Goal: Task Accomplishment & Management: Use online tool/utility

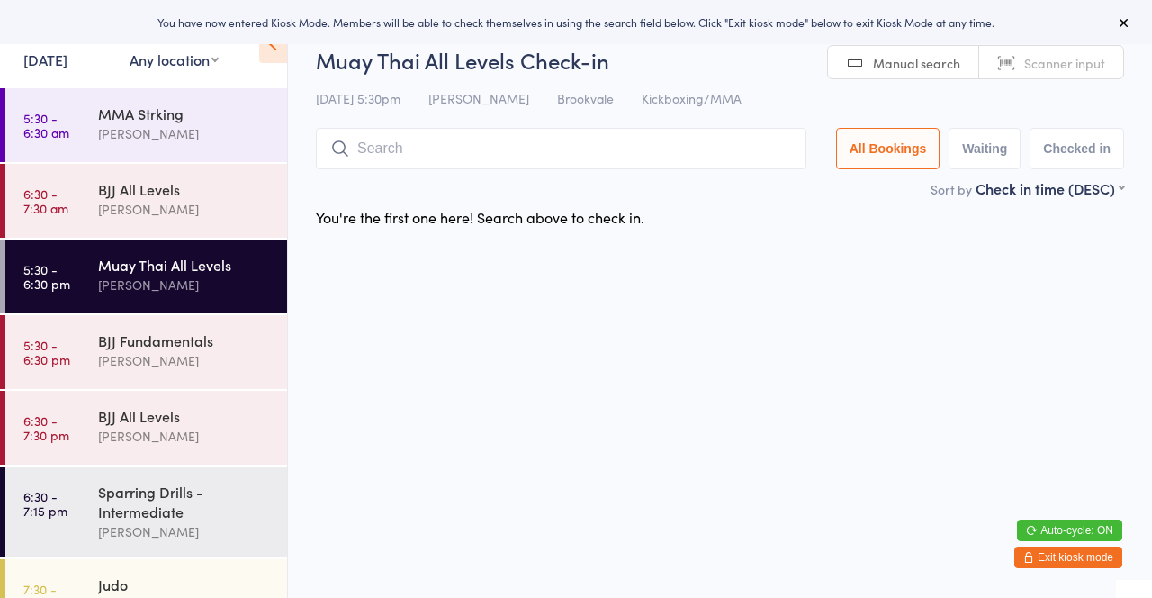
click at [641, 147] on input "search" at bounding box center [561, 148] width 491 height 41
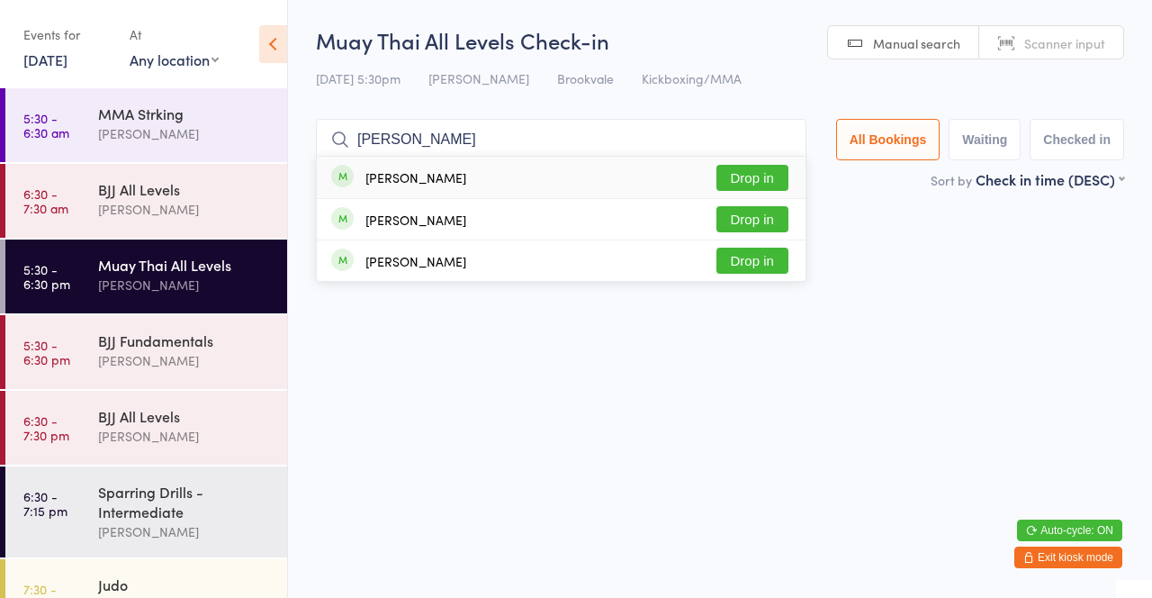
type input "[PERSON_NAME]"
click at [757, 176] on button "Drop in" at bounding box center [752, 178] width 72 height 26
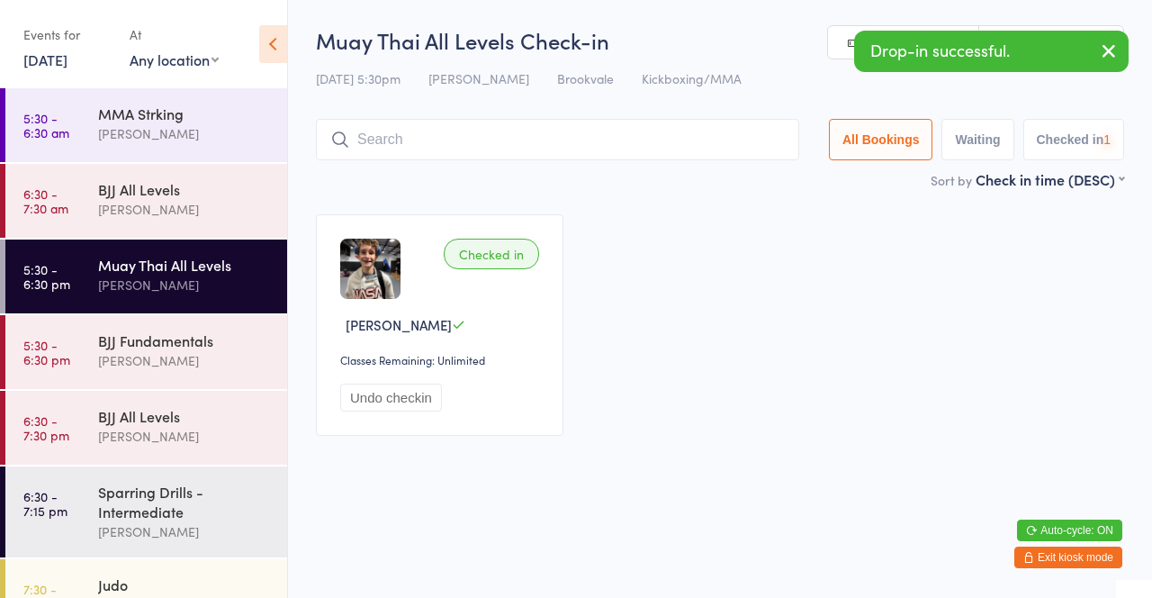
scroll to position [55, 0]
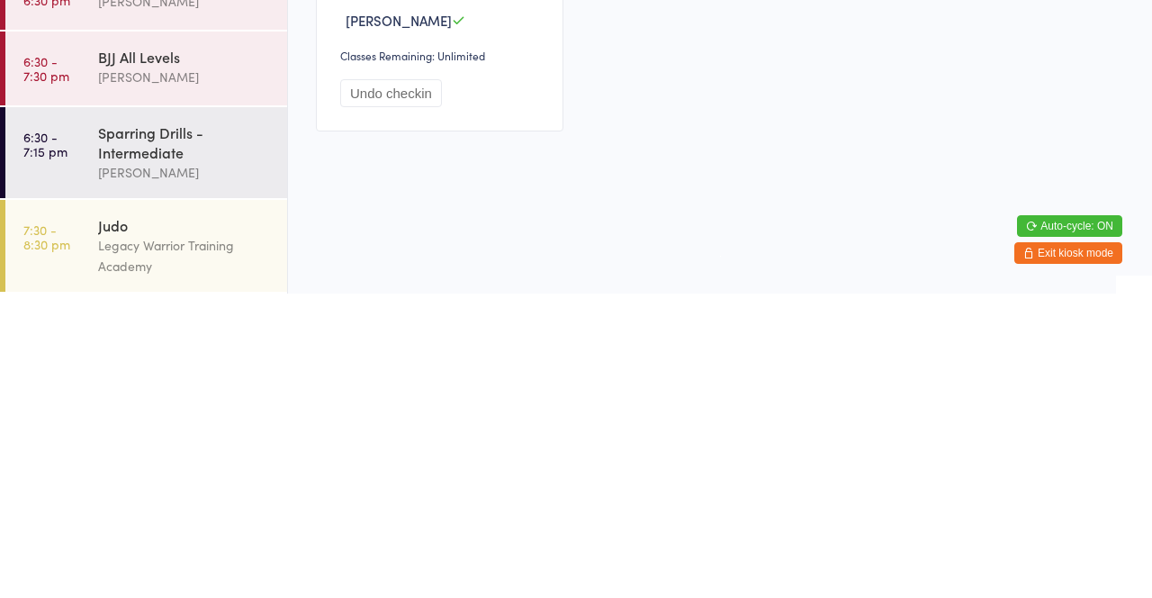
click at [213, 481] on div "[PERSON_NAME]" at bounding box center [185, 476] width 174 height 21
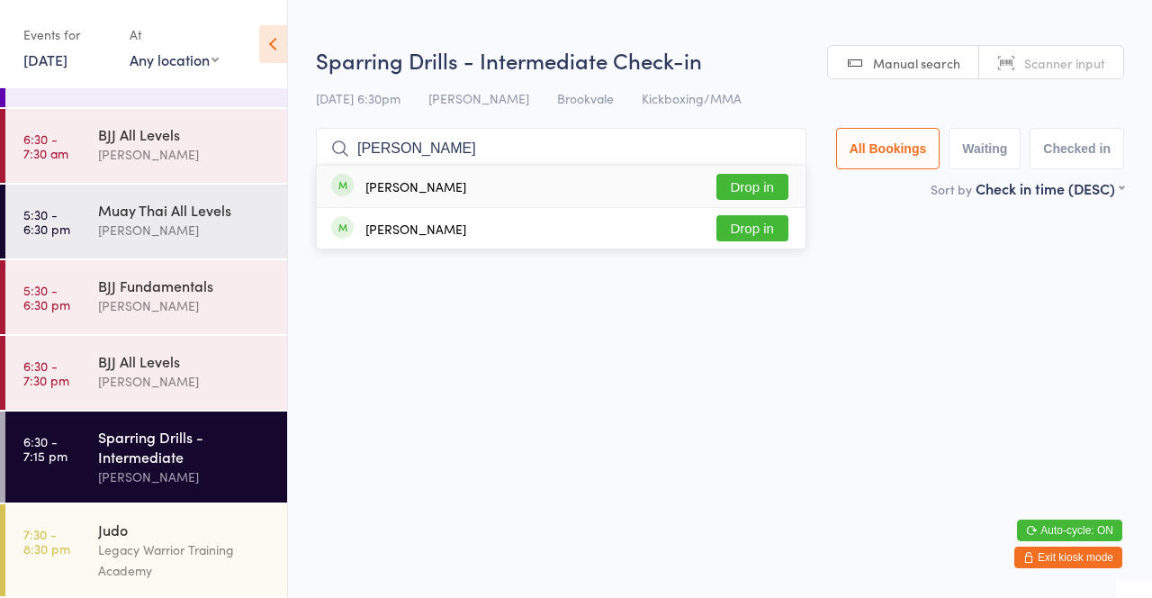
type input "[PERSON_NAME]"
click at [753, 187] on button "Drop in" at bounding box center [752, 187] width 72 height 26
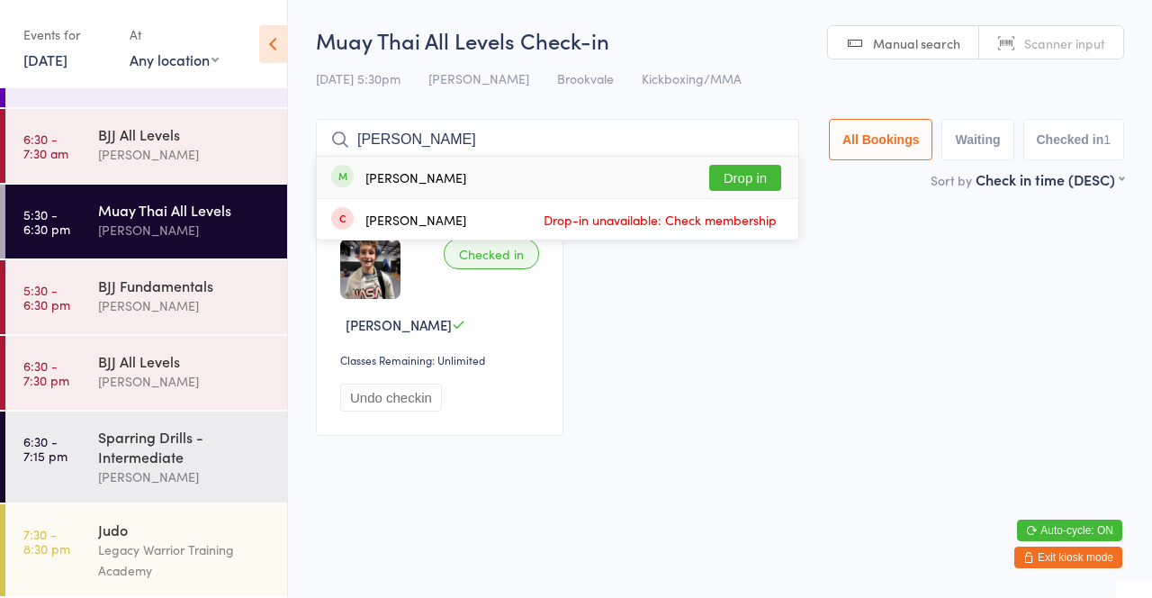
type input "[PERSON_NAME]"
click at [772, 182] on button "Drop in" at bounding box center [745, 178] width 72 height 26
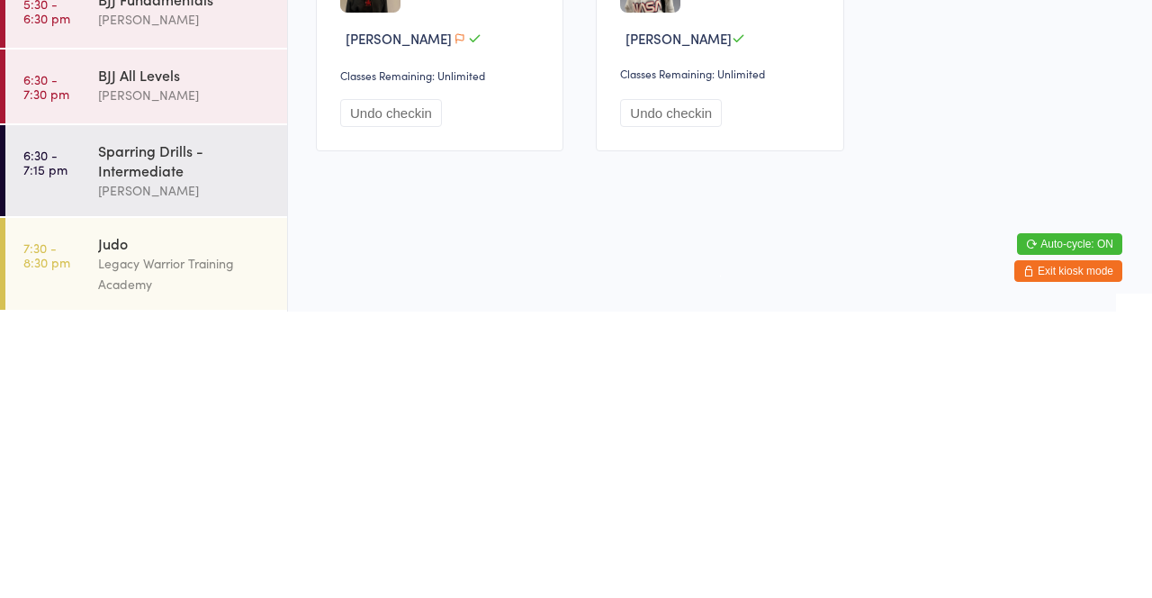
click at [206, 472] on div "[PERSON_NAME]" at bounding box center [185, 476] width 174 height 21
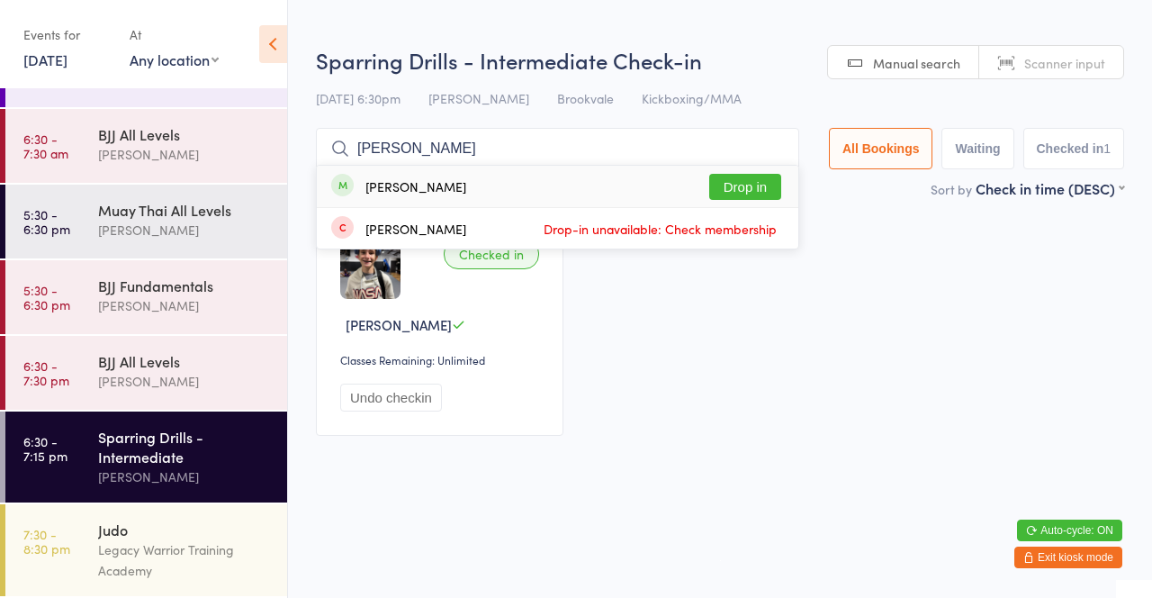
type input "[PERSON_NAME]"
click at [765, 191] on button "Drop in" at bounding box center [745, 187] width 72 height 26
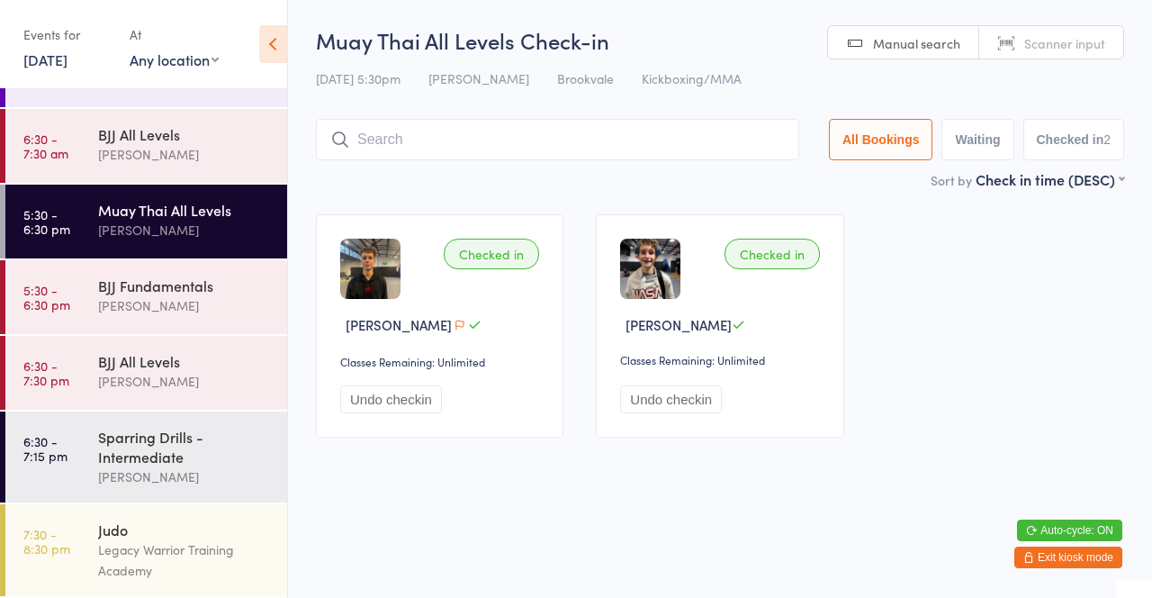
click at [909, 221] on div "Checked in [PERSON_NAME] Classes Remaining: Unlimited Undo checkin Checked in […" at bounding box center [720, 326] width 841 height 256
click at [187, 300] on div "[PERSON_NAME]" at bounding box center [185, 305] width 174 height 21
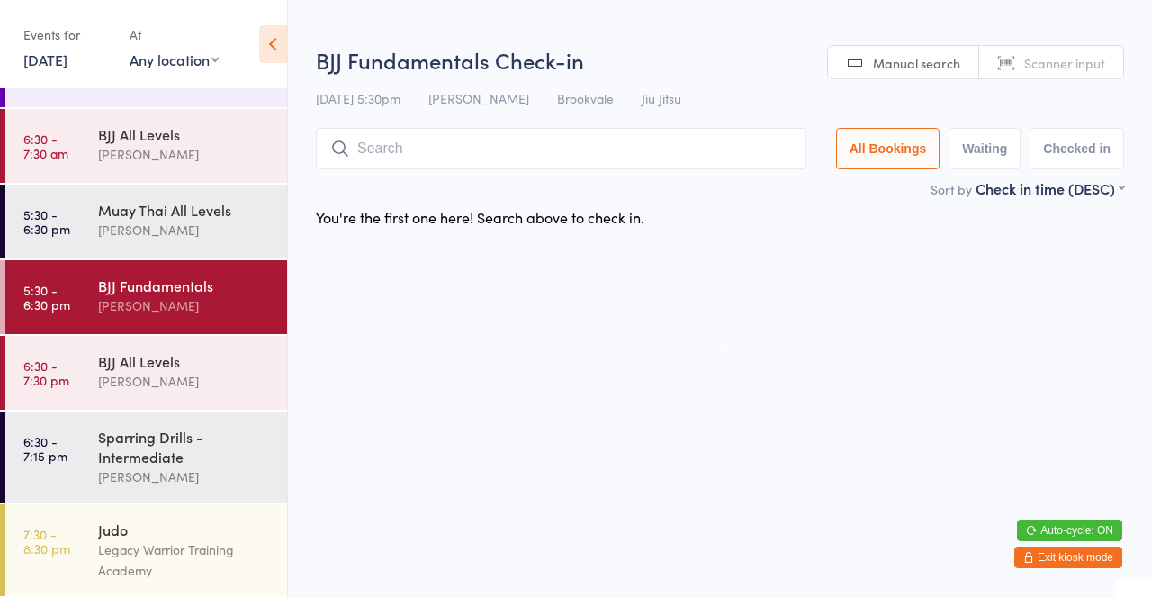
click at [194, 217] on div "Muay Thai All Levels" at bounding box center [185, 210] width 174 height 20
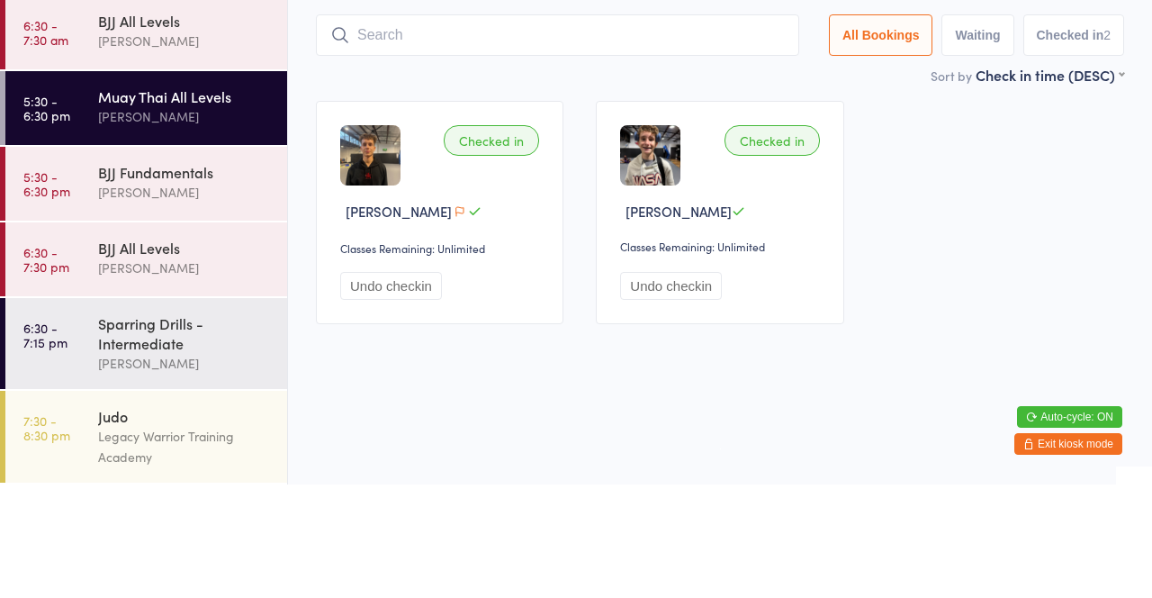
click at [183, 303] on div "[PERSON_NAME]" at bounding box center [185, 305] width 174 height 21
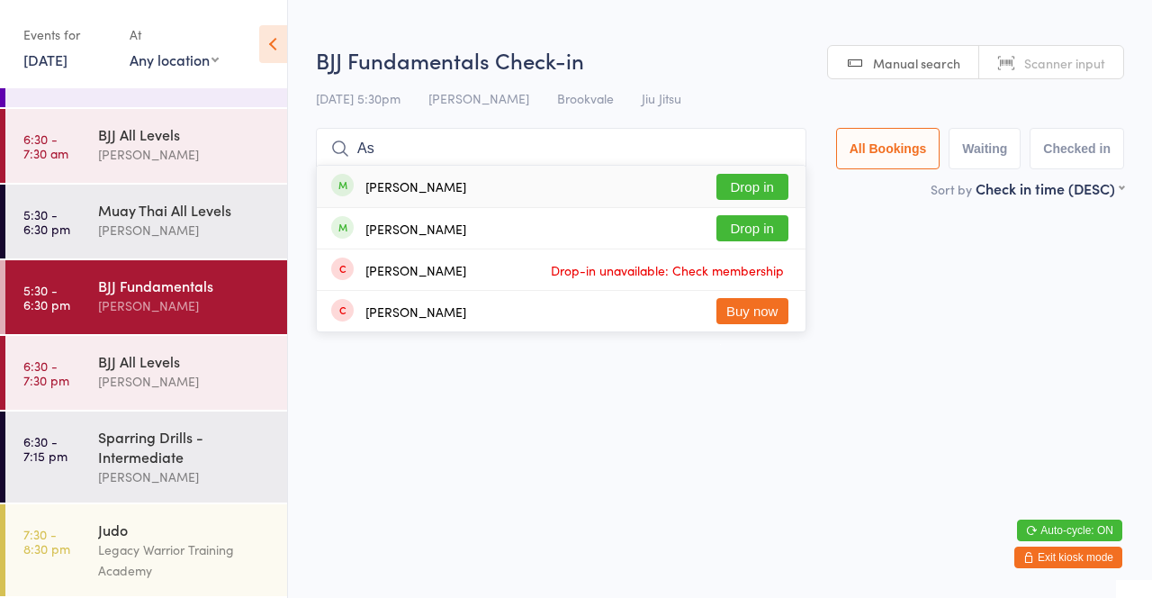
type input "As"
click at [776, 230] on button "Drop in" at bounding box center [752, 228] width 72 height 26
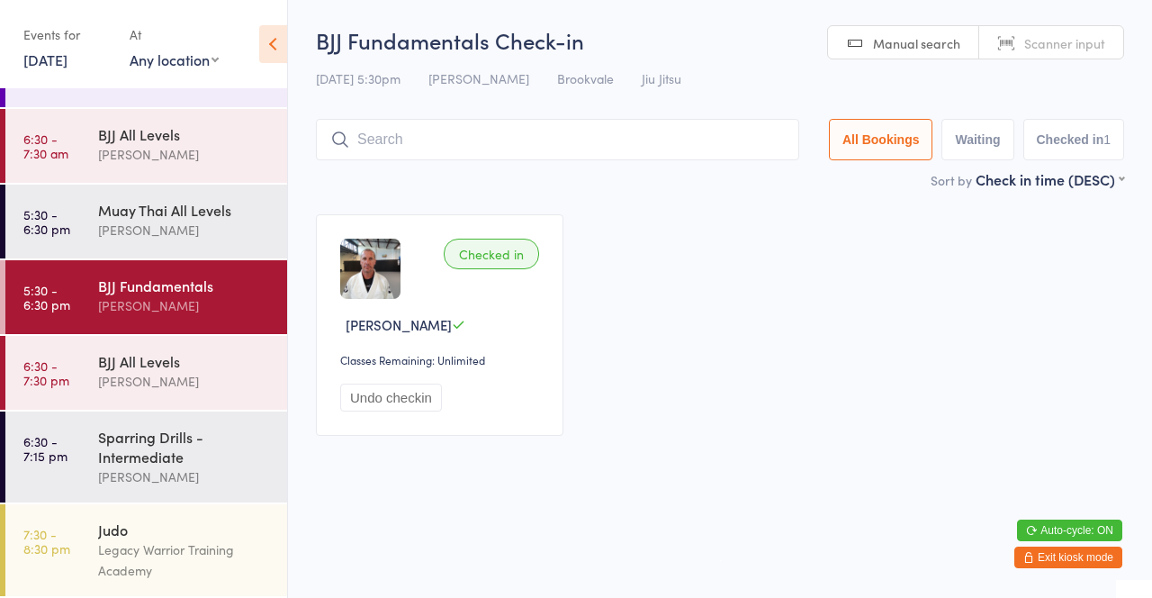
click at [191, 216] on div "Muay Thai All Levels" at bounding box center [185, 210] width 174 height 20
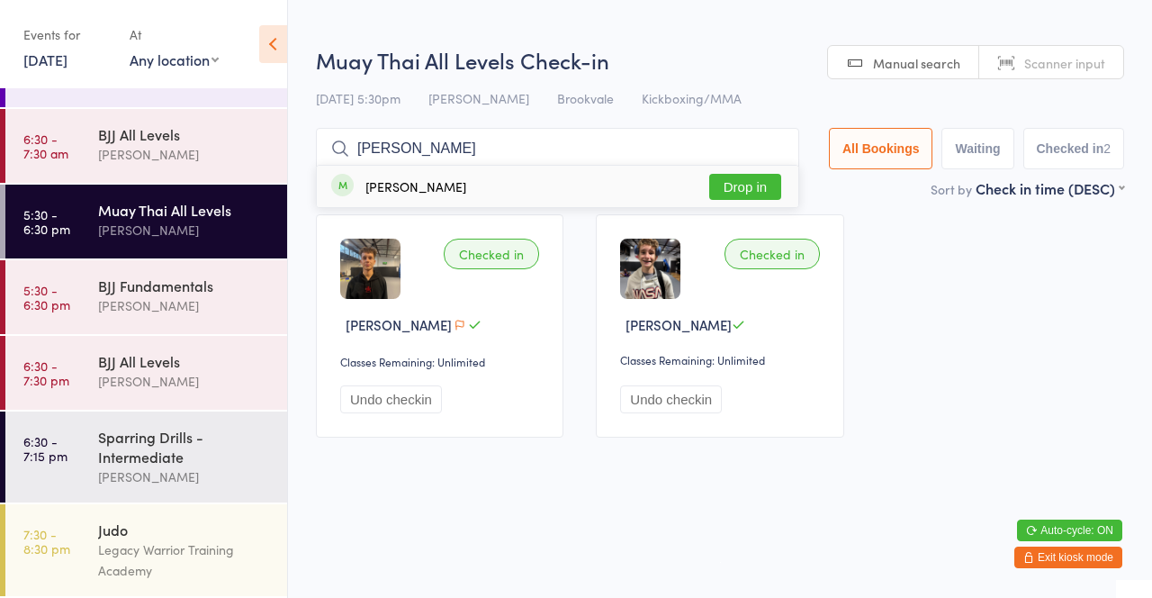
type input "[PERSON_NAME]"
click at [760, 181] on button "Drop in" at bounding box center [745, 187] width 72 height 26
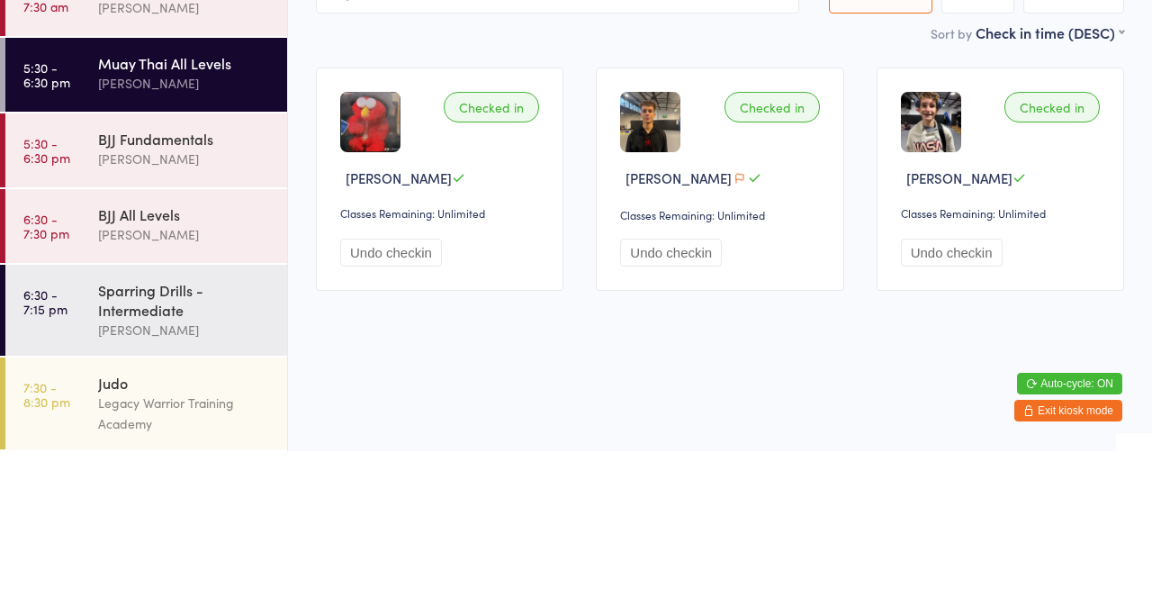
click at [230, 291] on div "BJJ Fundamentals" at bounding box center [185, 285] width 174 height 20
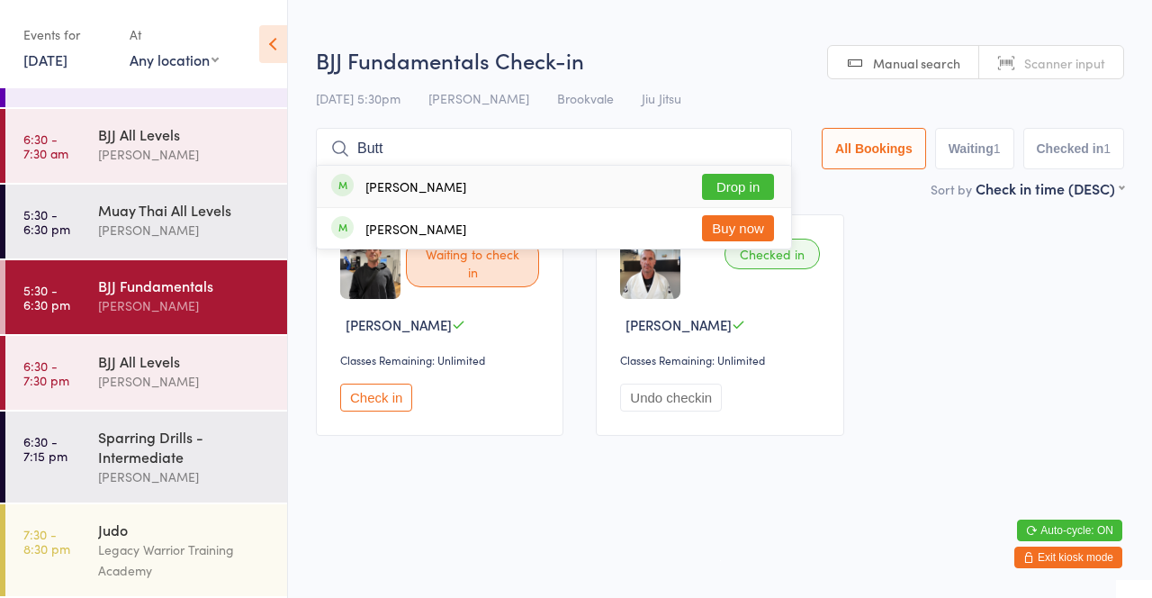
type input "Butt"
click at [735, 186] on button "Drop in" at bounding box center [738, 187] width 72 height 26
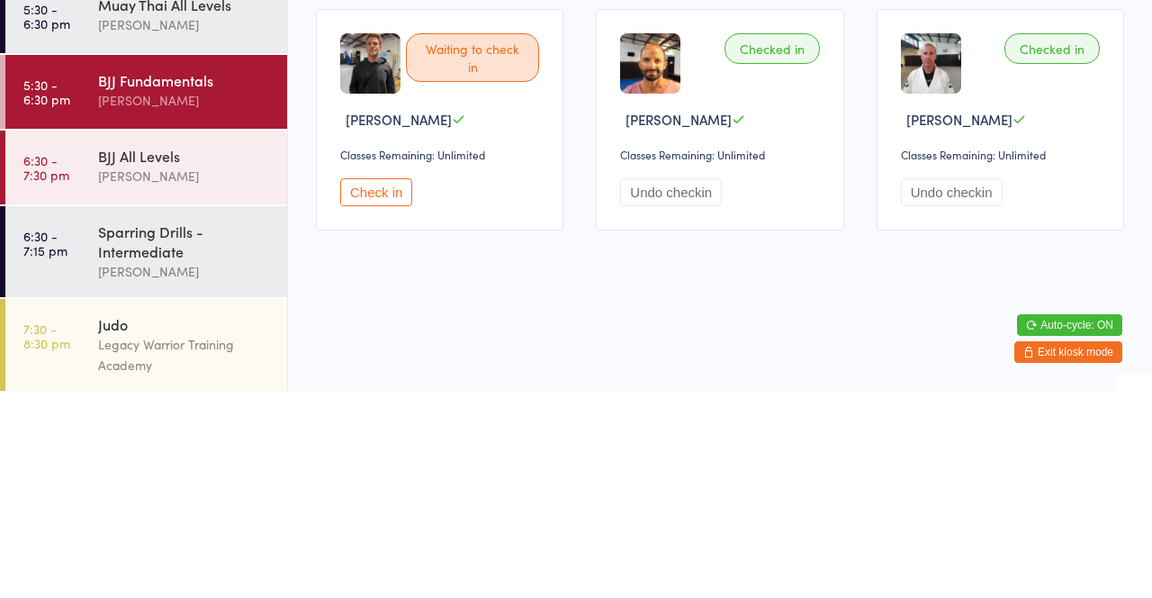
click at [366, 410] on button "Check in" at bounding box center [376, 397] width 72 height 28
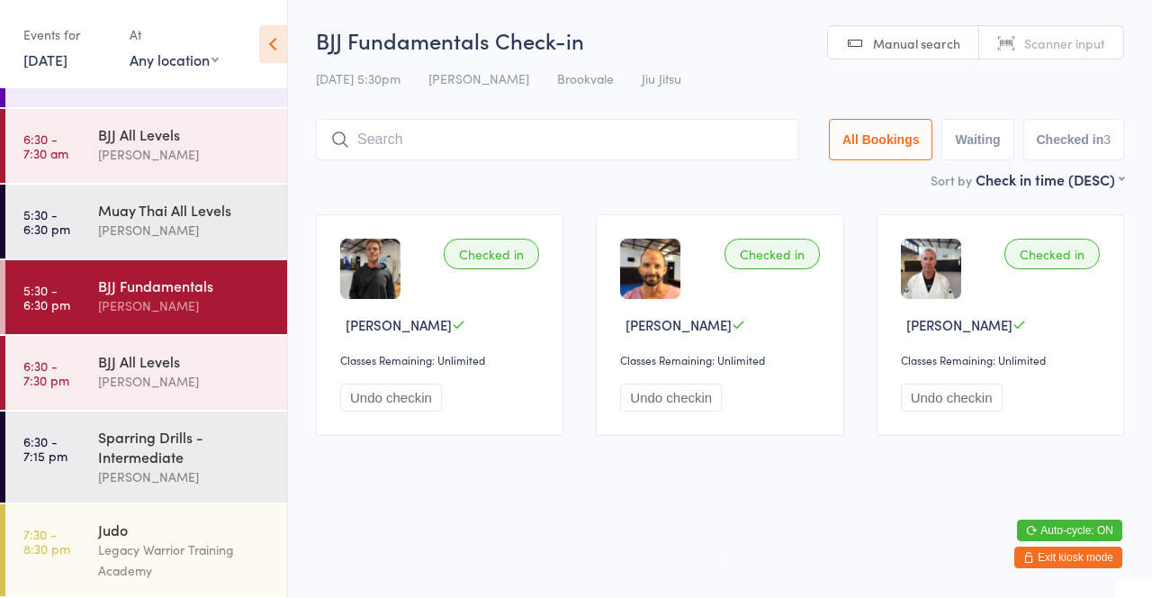
click at [598, 132] on input "search" at bounding box center [557, 139] width 483 height 41
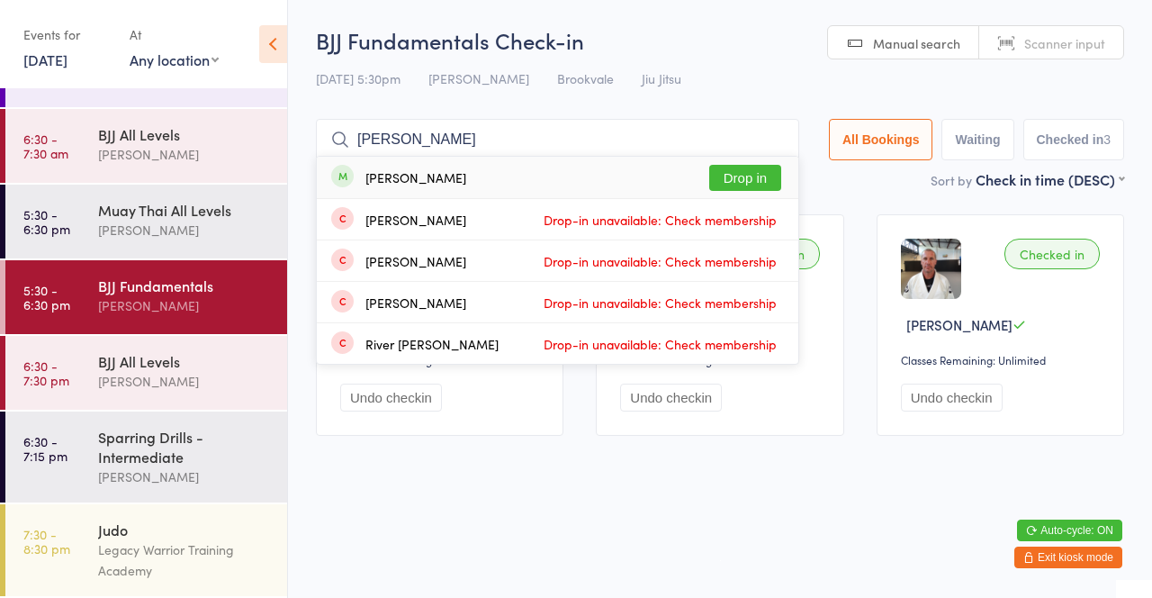
type input "[PERSON_NAME]"
click at [743, 184] on button "Drop in" at bounding box center [745, 178] width 72 height 26
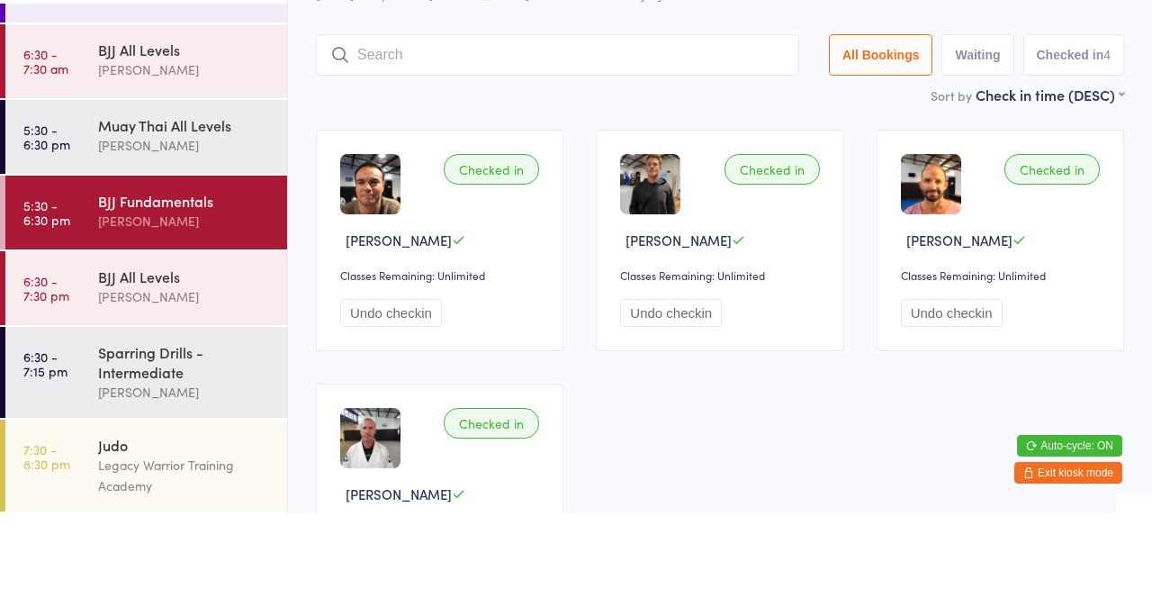
click at [227, 235] on div "[PERSON_NAME]" at bounding box center [185, 230] width 174 height 21
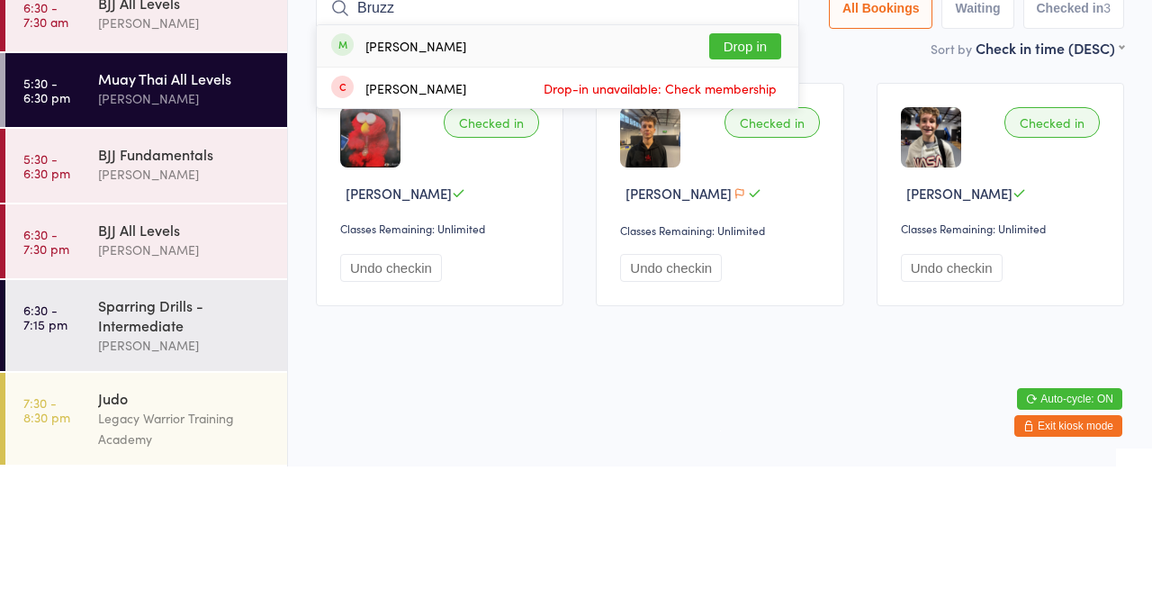
type input "Bruzz"
click at [749, 178] on button "Drop in" at bounding box center [745, 178] width 72 height 26
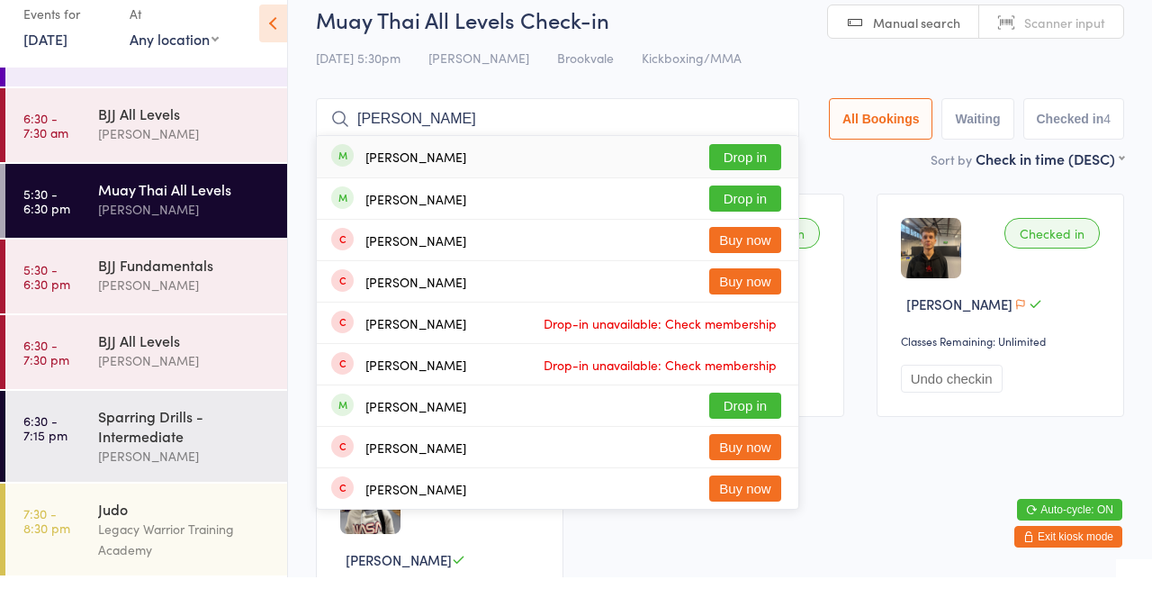
type input "[PERSON_NAME]"
click at [758, 229] on button "Drop in" at bounding box center [745, 219] width 72 height 26
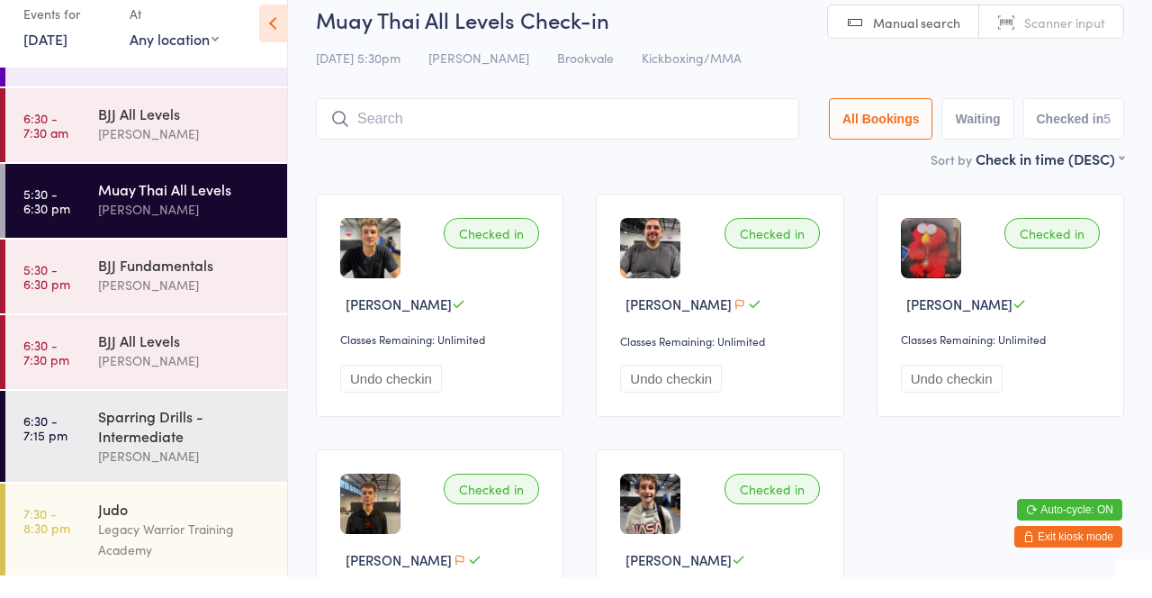
click at [101, 144] on div "[PERSON_NAME]" at bounding box center [185, 154] width 174 height 21
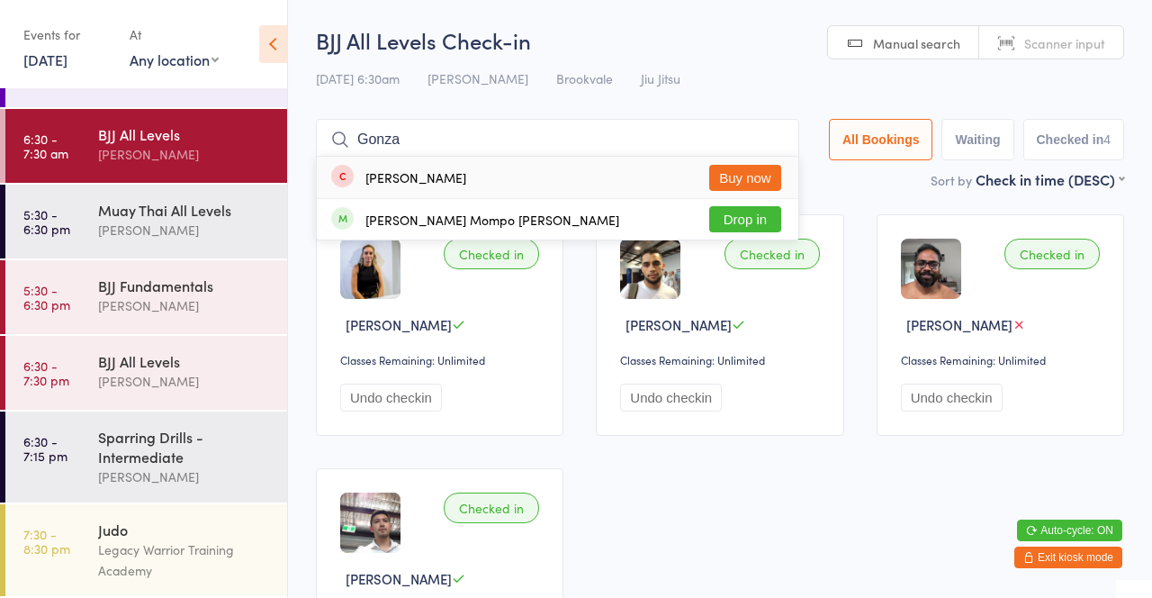
type input "Gonza"
click at [750, 230] on button "Drop in" at bounding box center [745, 219] width 72 height 26
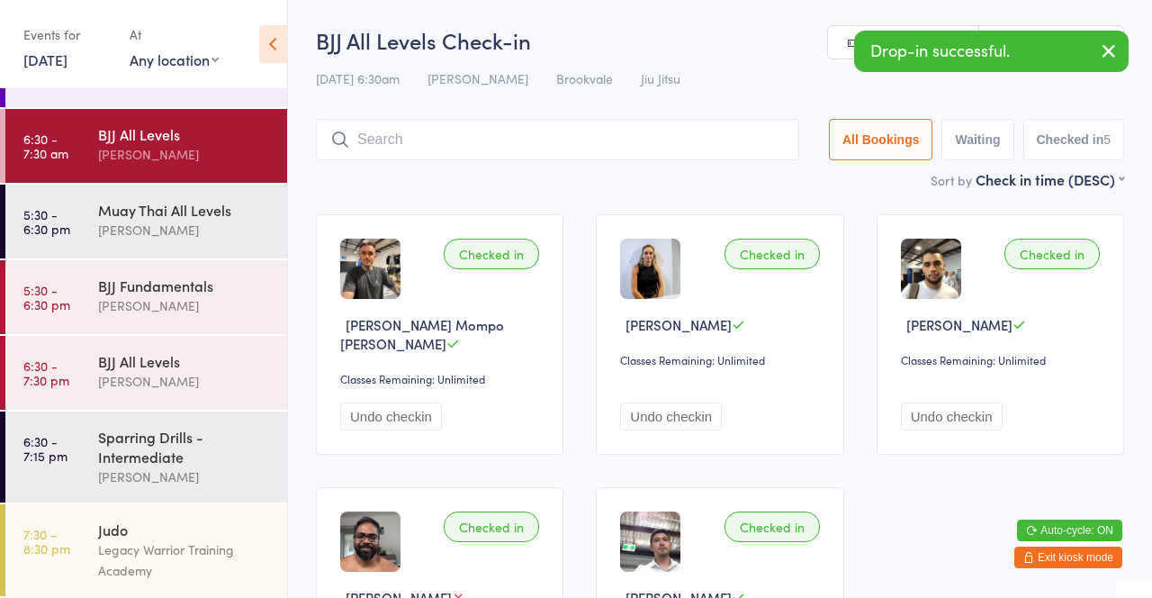
click at [91, 219] on link "5:30 - 6:30 pm Muay Thai All Levels [PERSON_NAME]" at bounding box center [146, 222] width 282 height 74
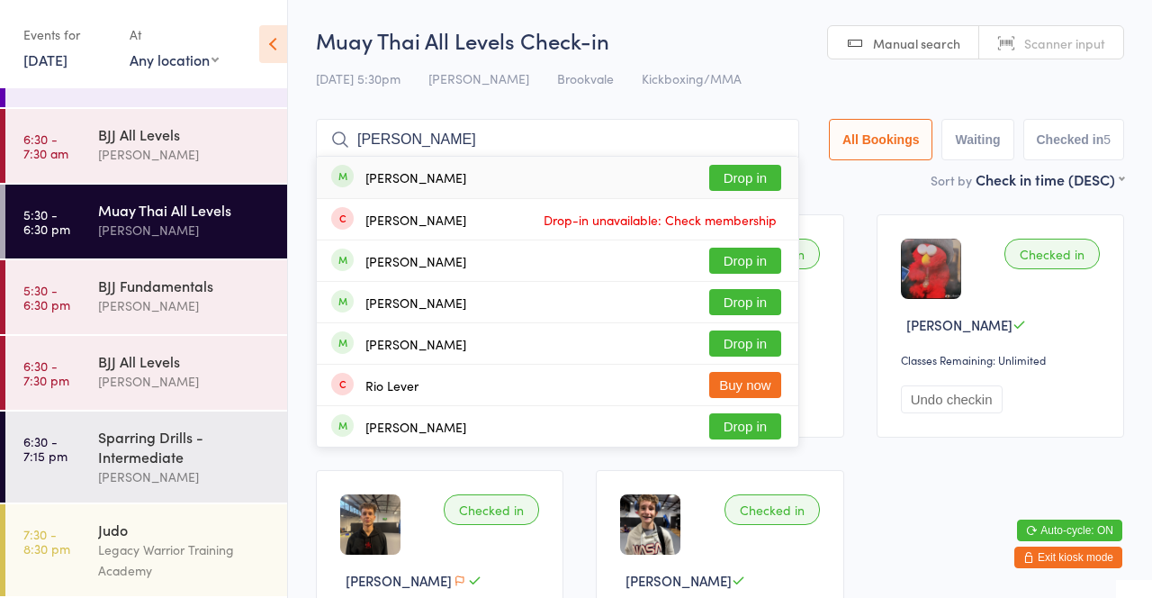
type input "[PERSON_NAME]"
click at [726, 175] on button "Drop in" at bounding box center [745, 178] width 72 height 26
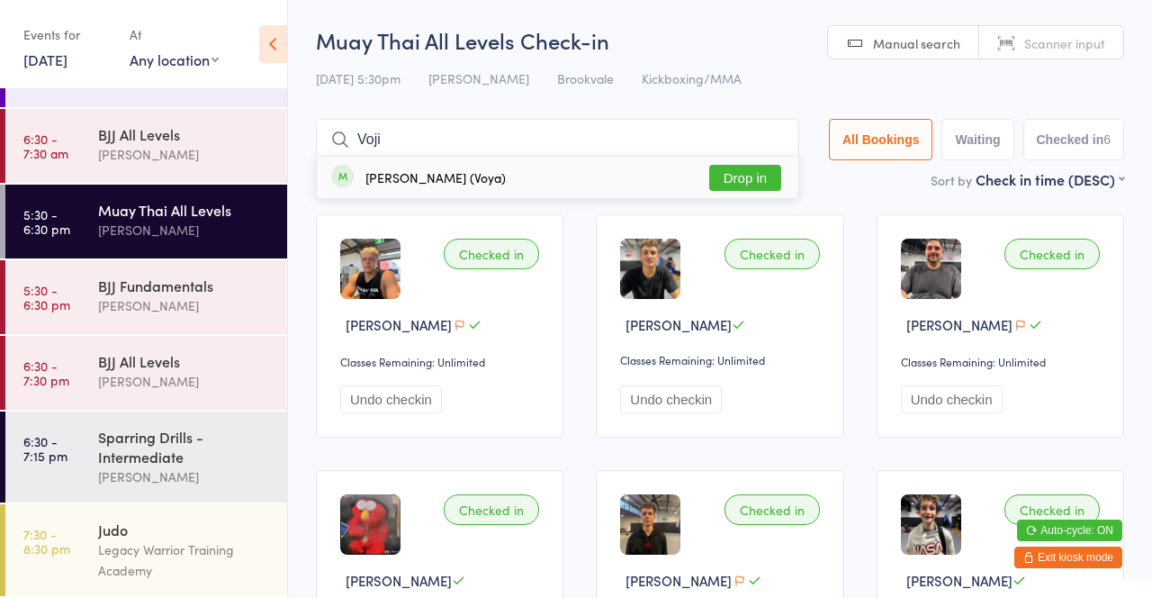
type input "Voji"
click at [744, 174] on button "Drop in" at bounding box center [745, 178] width 72 height 26
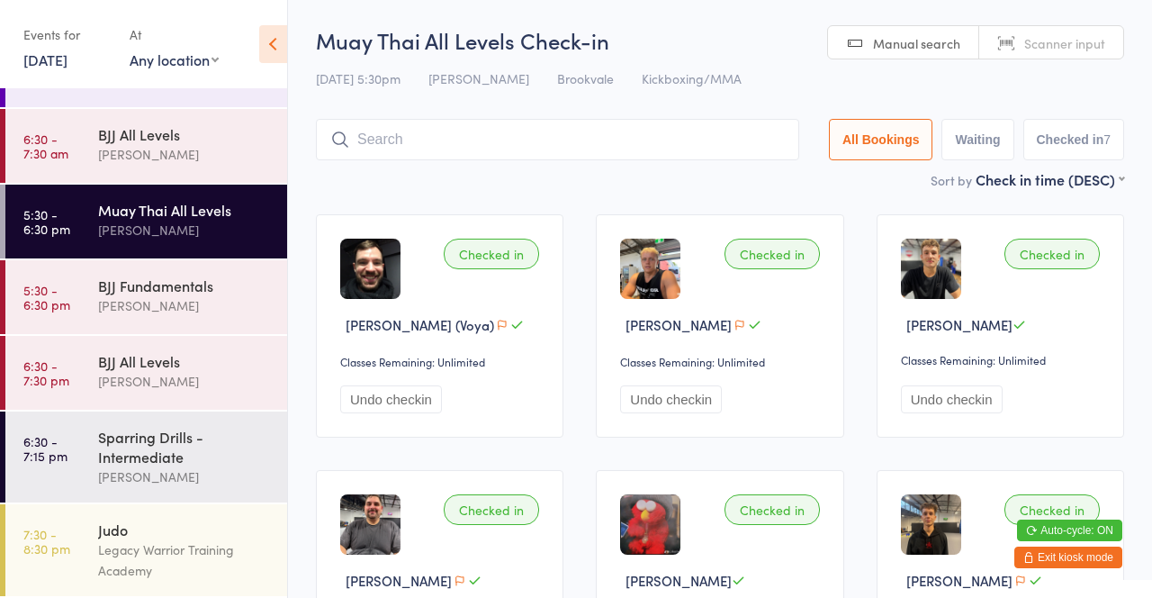
click at [832, 195] on main "Muay Thai All Levels Check-in [DATE] 5:30pm [PERSON_NAME] Brookvale Kickboxing/…" at bounding box center [720, 494] width 808 height 938
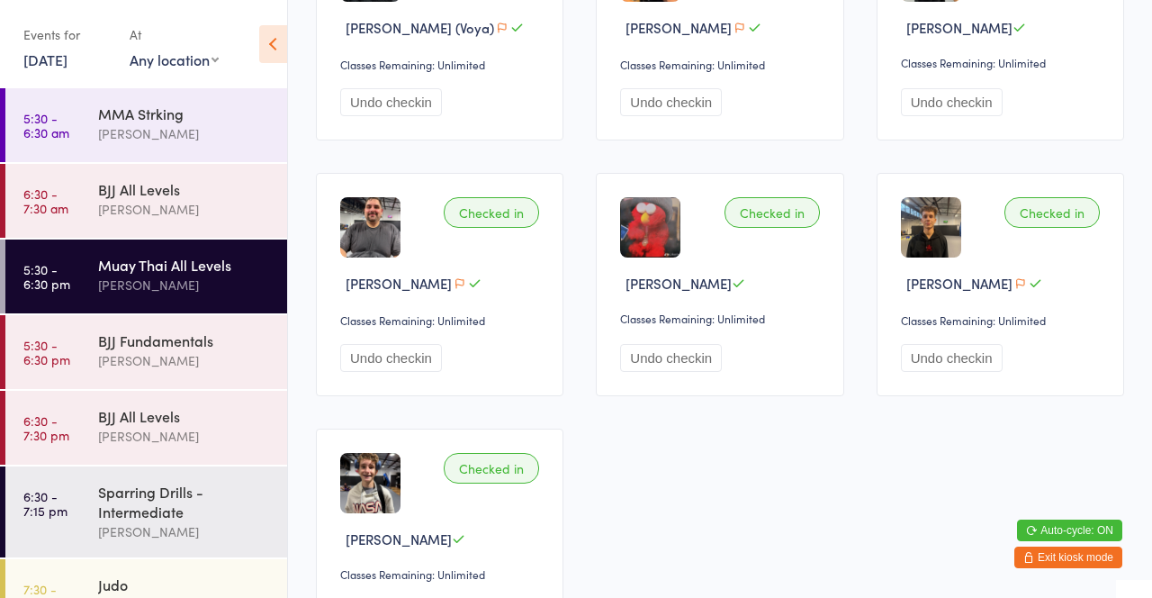
click at [217, 355] on div "[PERSON_NAME]" at bounding box center [185, 360] width 174 height 21
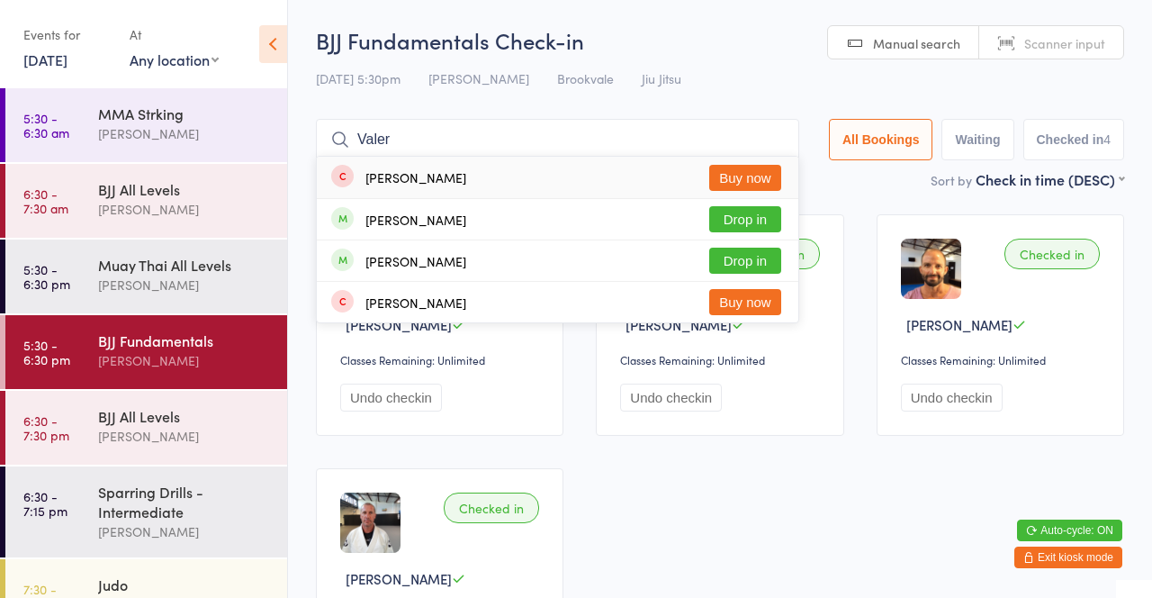
type input "Valer"
click at [760, 222] on button "Drop in" at bounding box center [745, 219] width 72 height 26
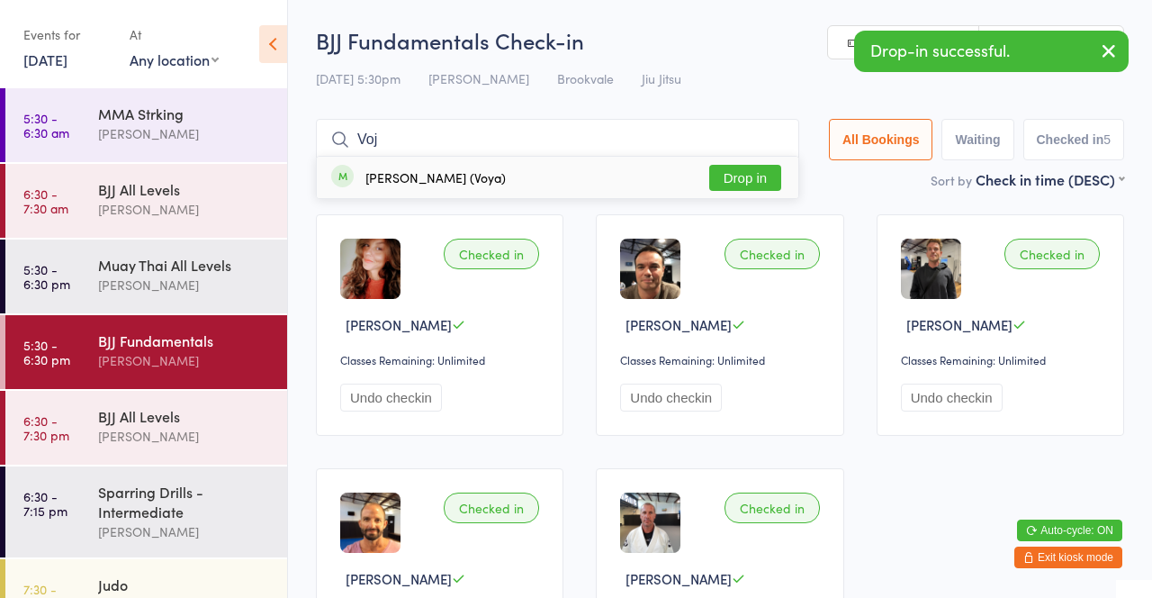
type input "Voj"
click at [763, 170] on button "Drop in" at bounding box center [745, 178] width 72 height 26
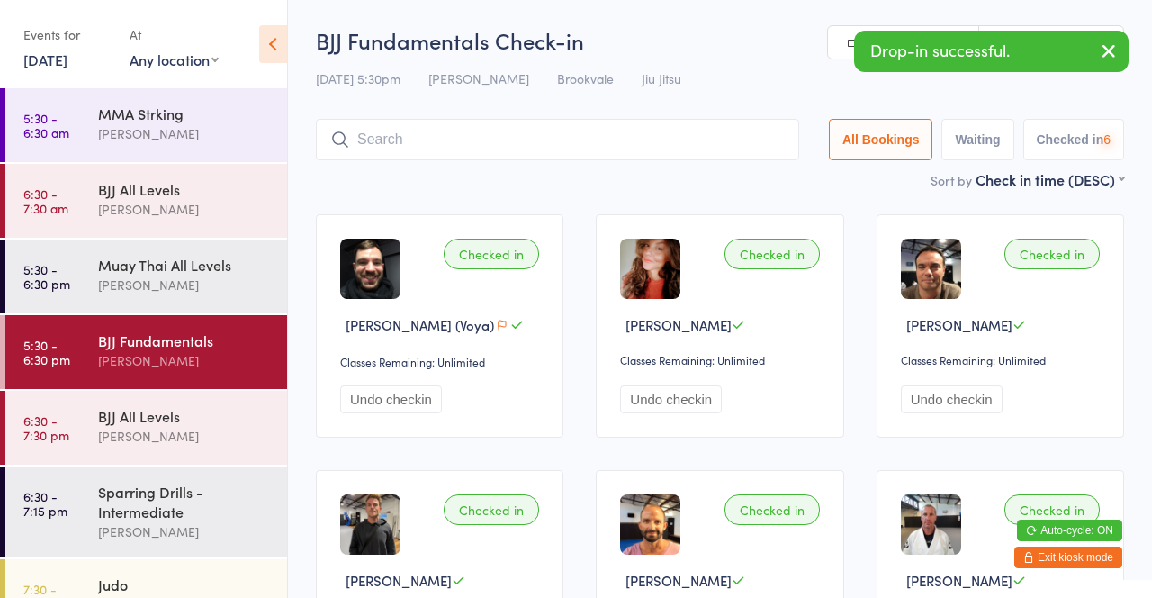
click at [711, 175] on div "Sort by Check in time (DESC) First name (ASC) First name (DESC) Last name (ASC)…" at bounding box center [720, 179] width 808 height 20
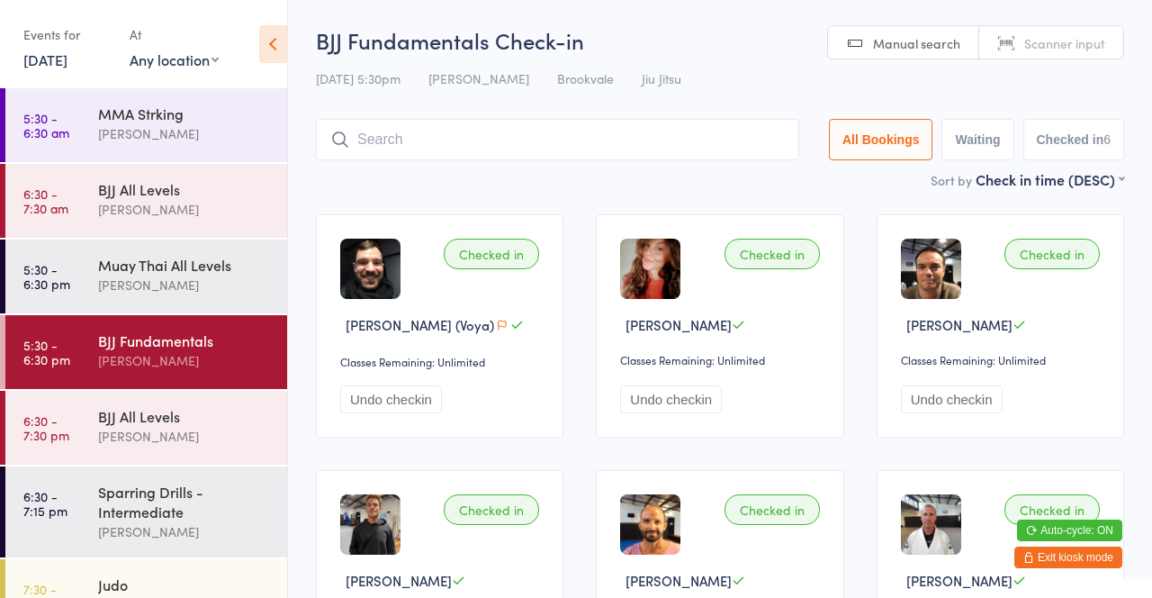
click at [94, 286] on link "5:30 - 6:30 pm Muay Thai All Levels [PERSON_NAME]" at bounding box center [146, 276] width 282 height 74
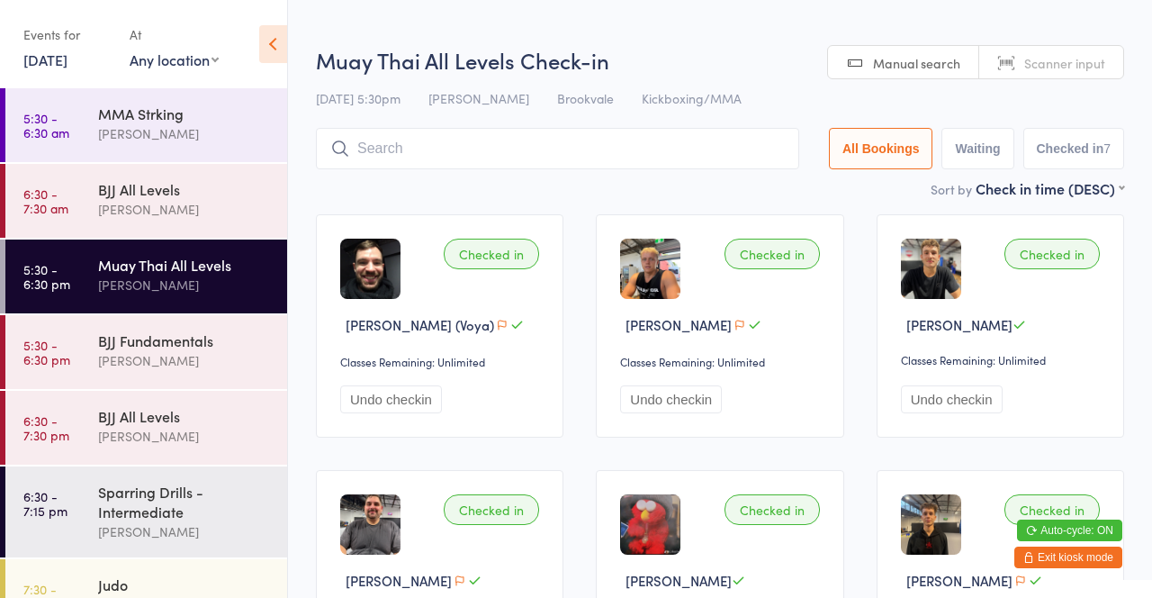
click at [365, 143] on input "search" at bounding box center [557, 148] width 483 height 41
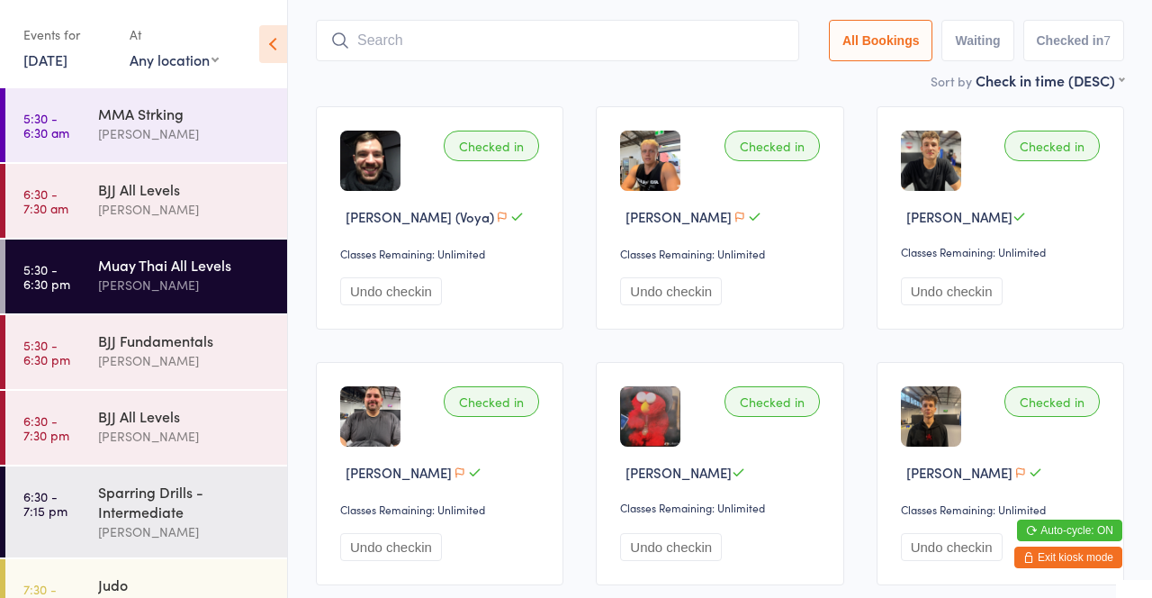
scroll to position [128, 0]
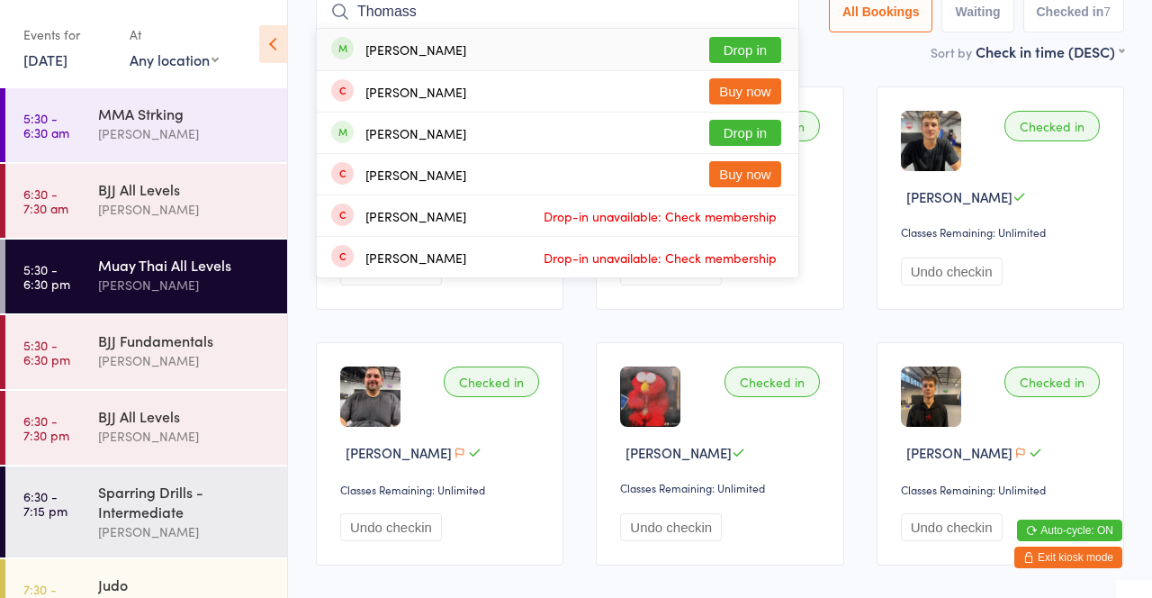
type input "Thomass"
click at [741, 138] on button "Drop in" at bounding box center [745, 133] width 72 height 26
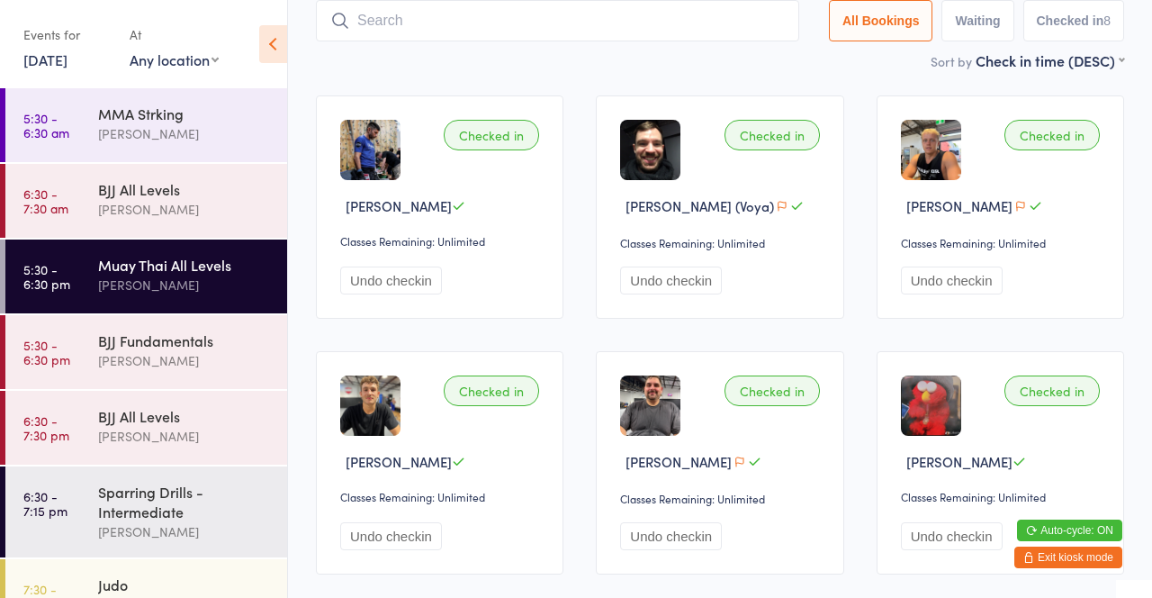
scroll to position [55, 0]
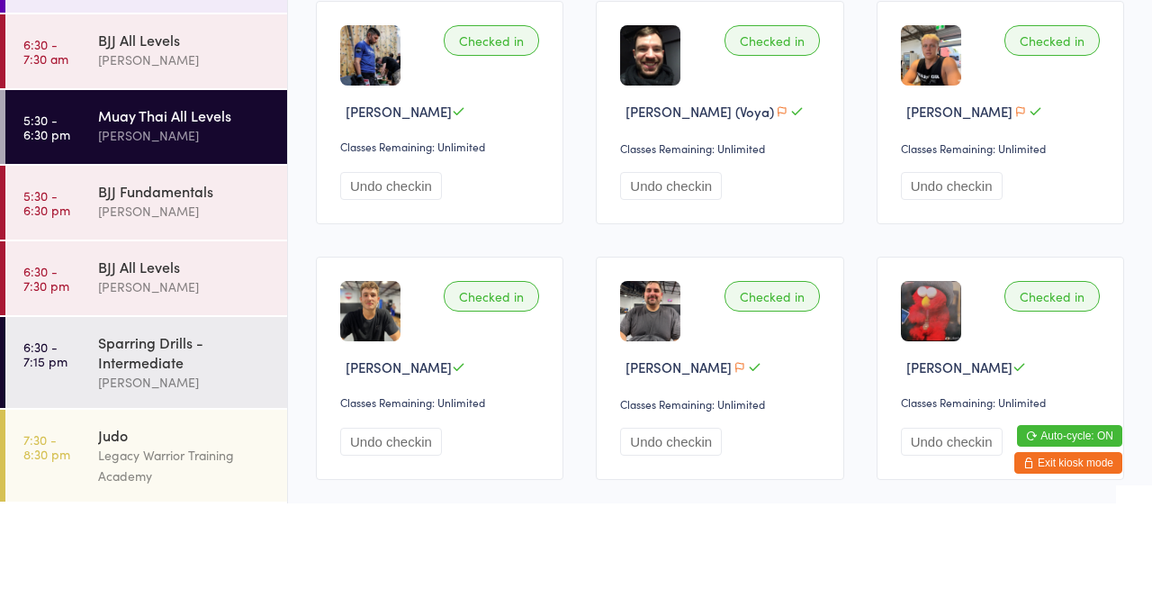
click at [173, 302] on div "[PERSON_NAME]" at bounding box center [185, 305] width 174 height 21
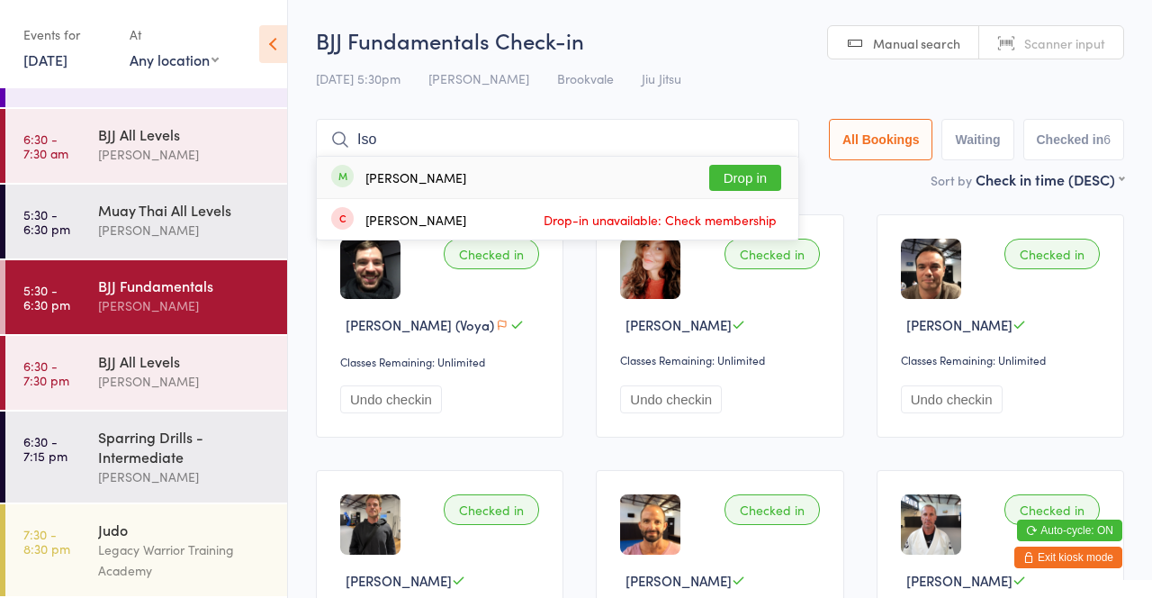
type input "Iso"
click at [746, 180] on button "Drop in" at bounding box center [745, 178] width 72 height 26
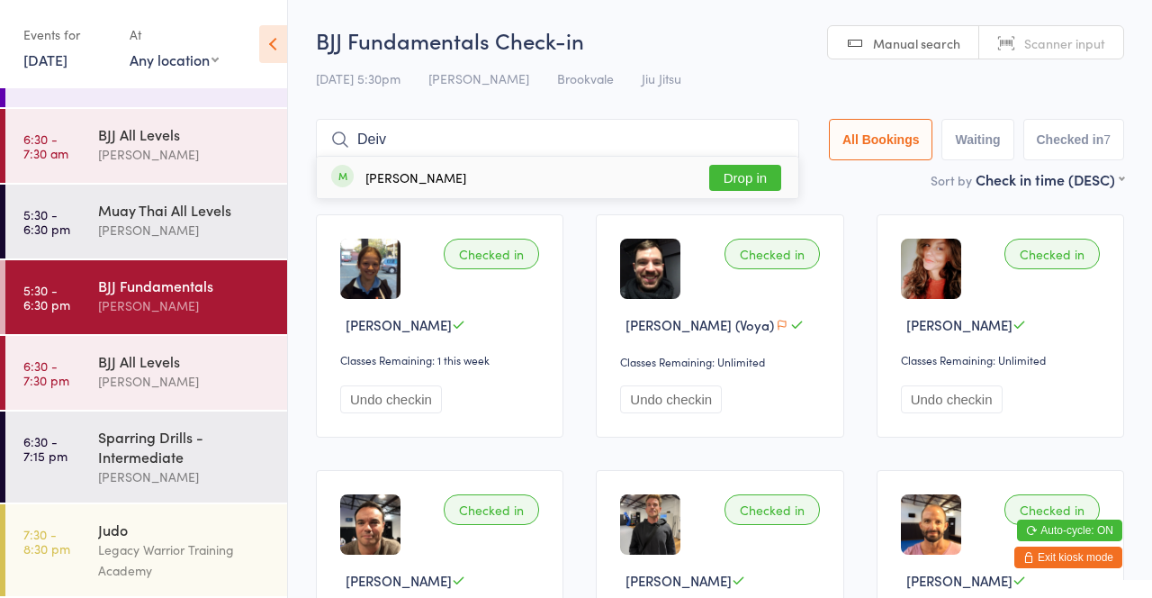
type input "Deiv"
click at [761, 181] on button "Drop in" at bounding box center [745, 178] width 72 height 26
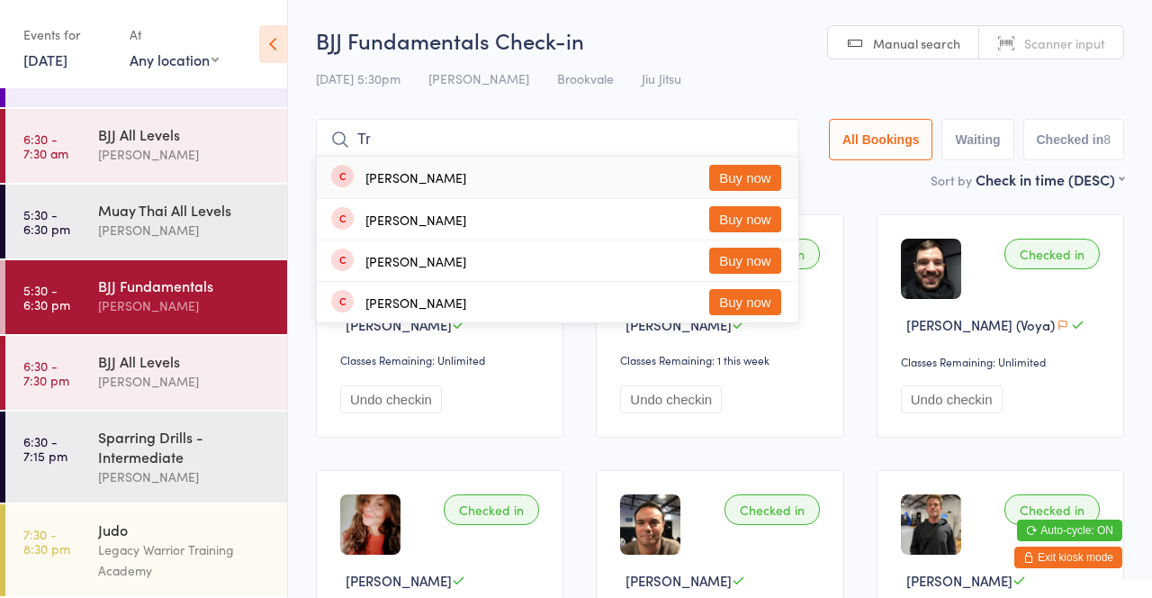
type input "T"
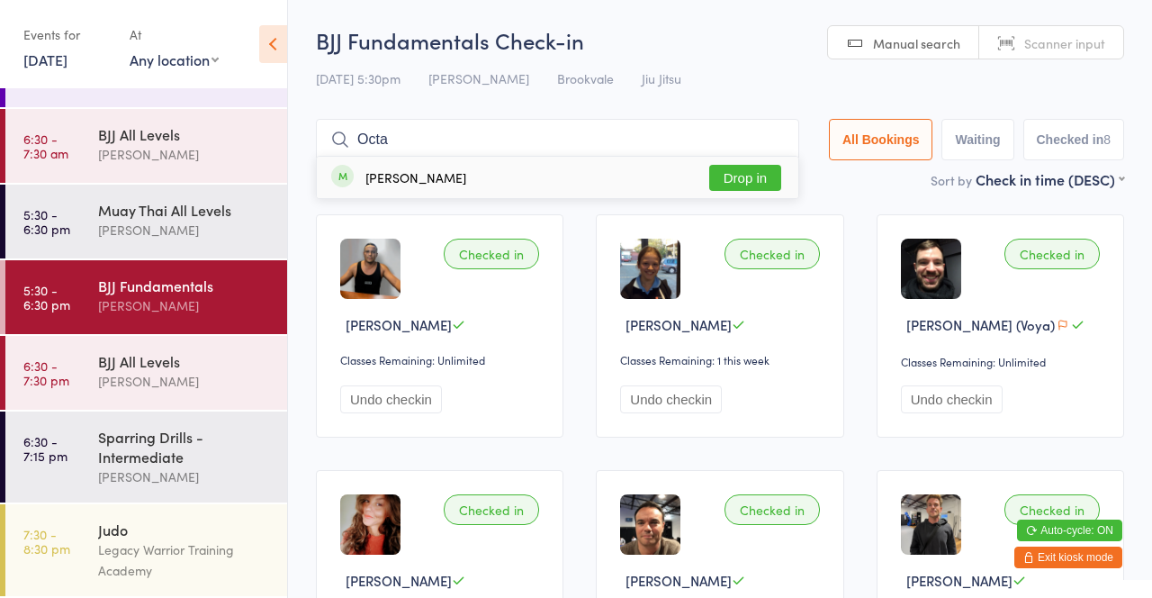
type input "Octa"
click at [760, 188] on button "Drop in" at bounding box center [745, 178] width 72 height 26
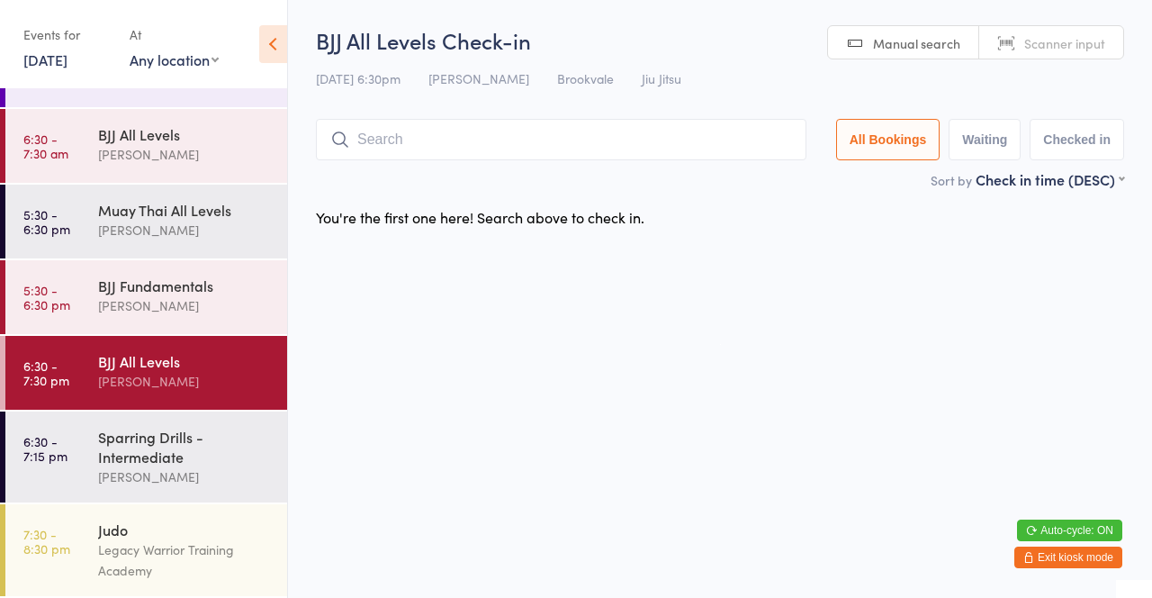
click at [115, 155] on div "[PERSON_NAME]" at bounding box center [185, 154] width 174 height 21
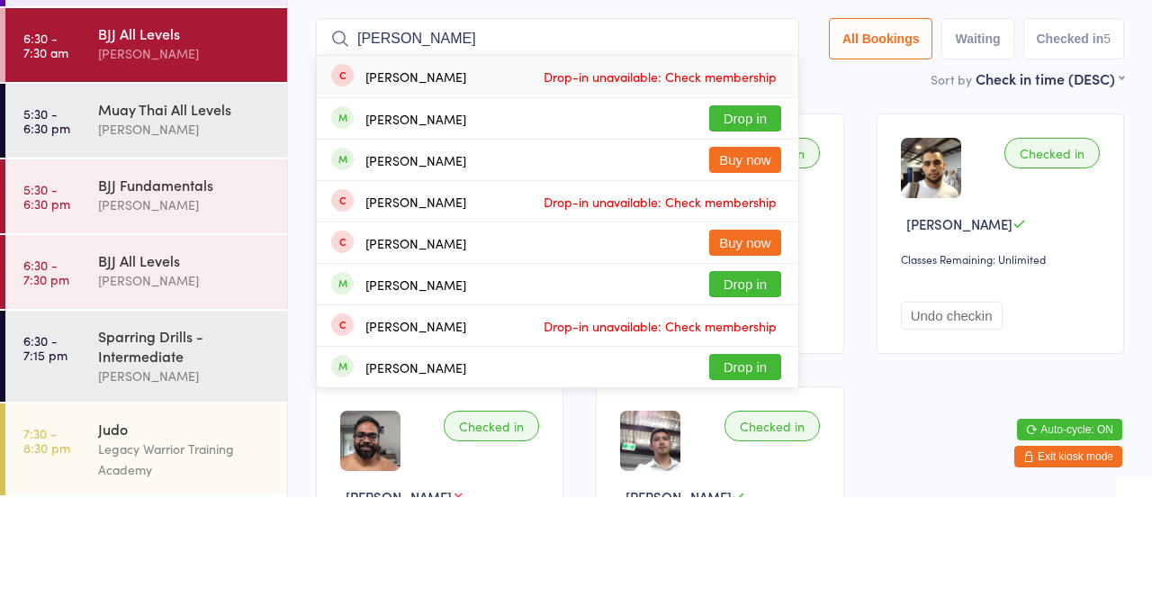
type input "[PERSON_NAME]"
click at [747, 224] on button "Drop in" at bounding box center [745, 219] width 72 height 26
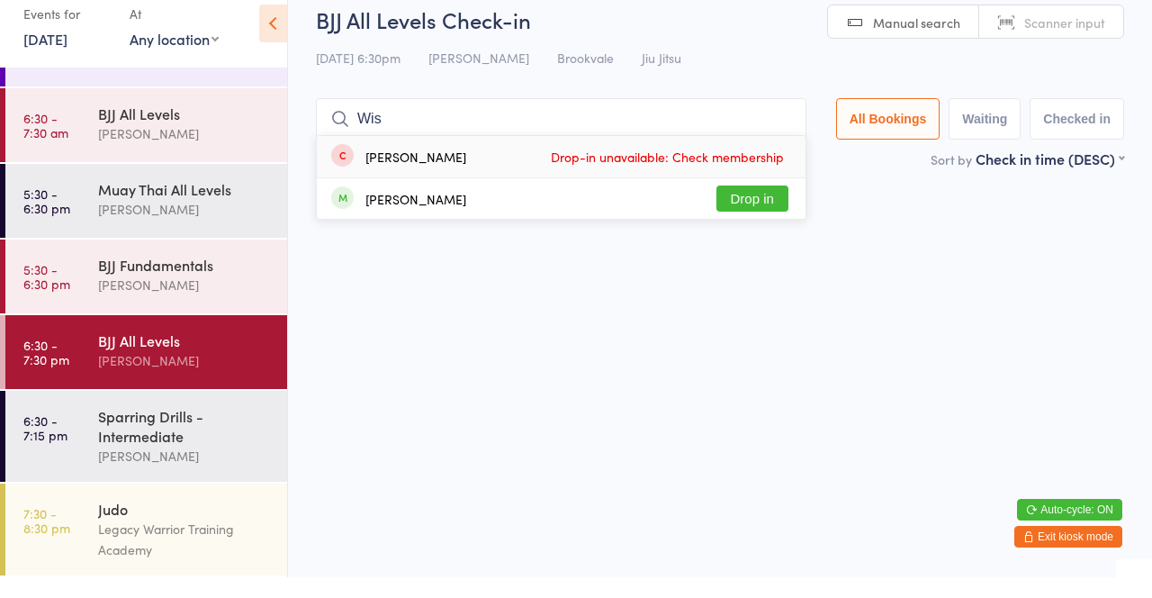
type input "Wis"
click at [774, 225] on button "Drop in" at bounding box center [752, 219] width 72 height 26
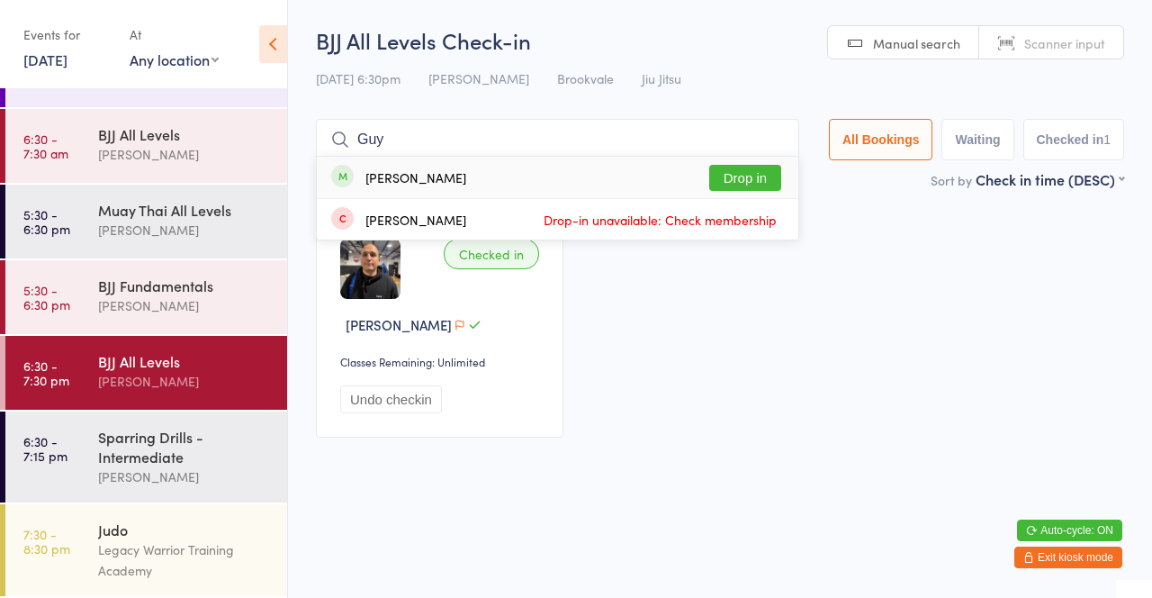
type input "Guy"
click at [759, 183] on button "Drop in" at bounding box center [745, 178] width 72 height 26
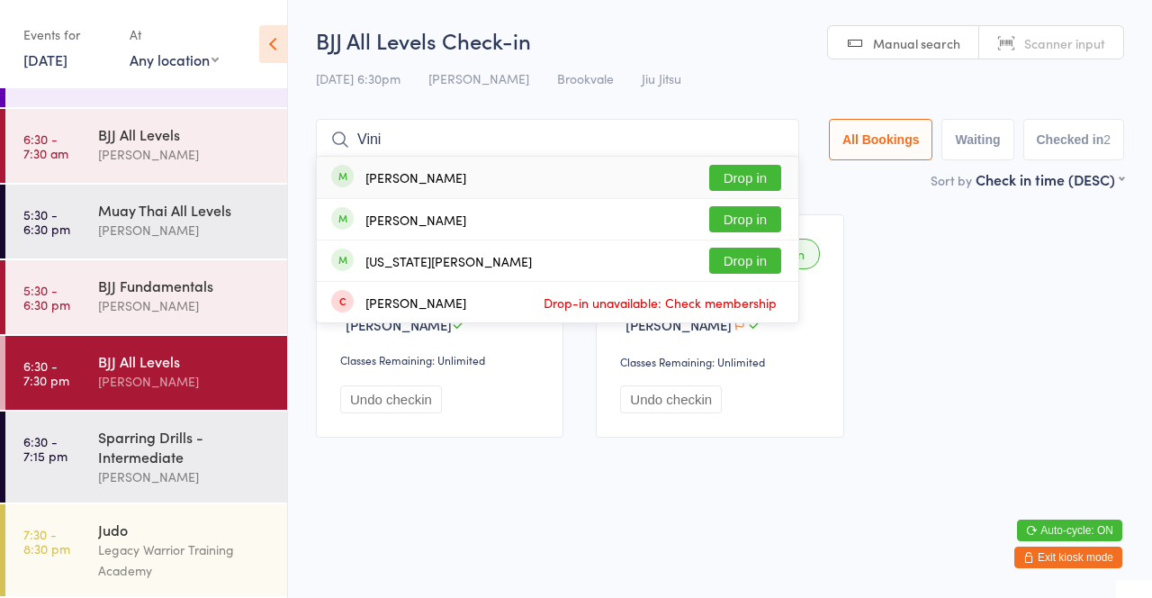
type input "Vini"
click at [752, 178] on button "Drop in" at bounding box center [745, 178] width 72 height 26
